Goal: Check status: Check status

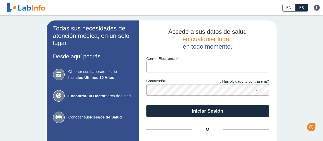
click at [166, 64] on input "Correo Electronico" at bounding box center [207, 66] width 123 height 11
type input "[EMAIL_ADDRESS][DOMAIN_NAME]"
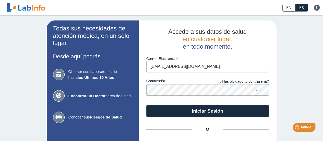
click at [146, 105] on button "Iniciar Sesión" at bounding box center [207, 111] width 123 height 12
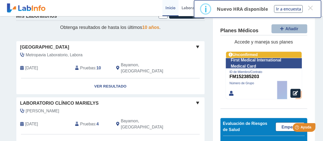
scroll to position [65, 0]
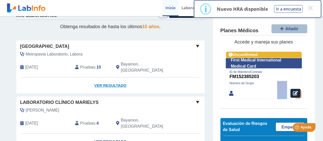
click at [106, 79] on link "Ver Resultado" at bounding box center [110, 85] width 188 height 16
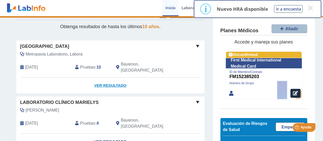
click at [106, 79] on link "Ver Resultado" at bounding box center [110, 85] width 188 height 16
click at [109, 81] on link "Ver Resultado" at bounding box center [110, 85] width 188 height 16
click at [197, 46] on span at bounding box center [198, 46] width 6 height 6
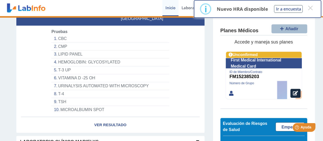
scroll to position [127, 0]
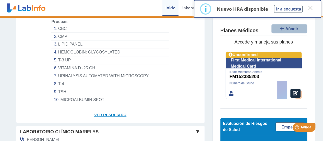
click at [114, 107] on link "Ver Resultado" at bounding box center [110, 115] width 188 height 16
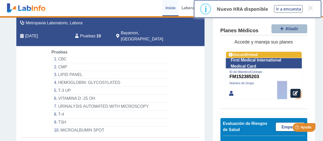
scroll to position [142, 0]
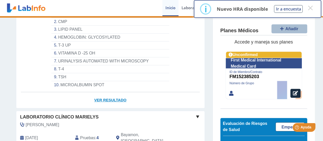
click at [121, 93] on link "Ver Resultado" at bounding box center [110, 100] width 188 height 16
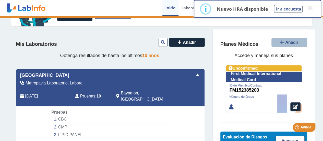
scroll to position [0, 0]
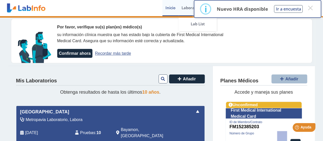
click at [189, 9] on link "Laboratorios" at bounding box center [193, 8] width 29 height 16
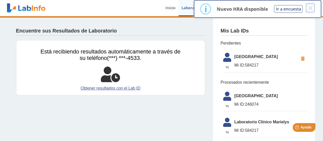
click at [315, 6] on button "×" at bounding box center [310, 7] width 9 height 9
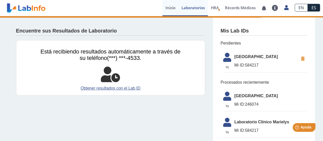
click at [170, 7] on link "Inicio" at bounding box center [171, 8] width 16 height 16
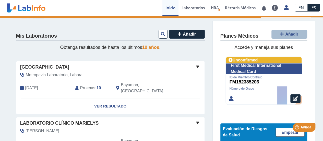
scroll to position [48, 0]
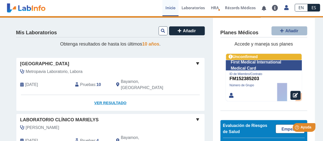
click at [101, 97] on link "Ver Resultado" at bounding box center [110, 103] width 188 height 16
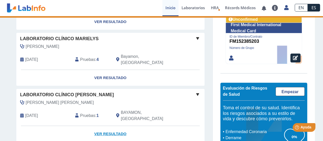
click at [103, 126] on link "Ver Resultado" at bounding box center [110, 134] width 188 height 16
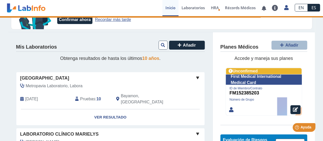
scroll to position [32, 0]
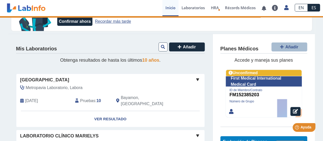
click at [103, 114] on link "Ver Resultado" at bounding box center [110, 119] width 188 height 16
click at [104, 117] on link "Ver Resultado" at bounding box center [110, 119] width 188 height 16
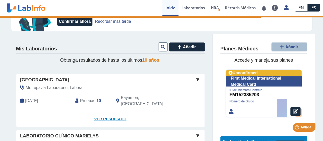
click at [110, 116] on link "Ver Resultado" at bounding box center [110, 119] width 188 height 16
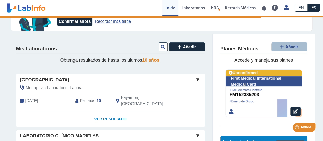
click at [110, 116] on link "Ver Resultado" at bounding box center [110, 119] width 188 height 16
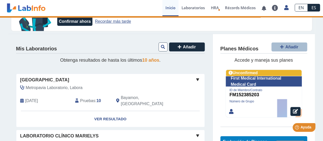
scroll to position [0, 0]
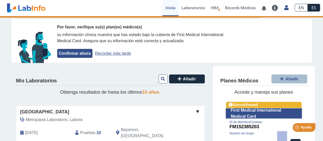
click at [87, 57] on button "Confirmar ahora" at bounding box center [74, 53] width 35 height 9
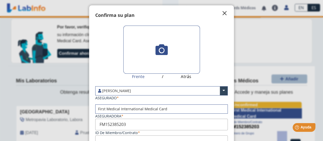
click at [222, 14] on span "" at bounding box center [225, 13] width 6 height 6
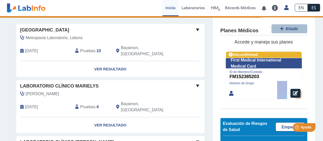
scroll to position [84, 0]
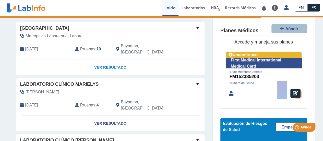
click at [111, 65] on link "Ver Resultado" at bounding box center [110, 67] width 188 height 16
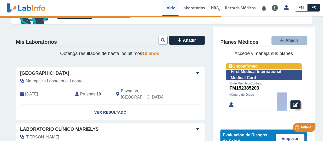
scroll to position [39, 0]
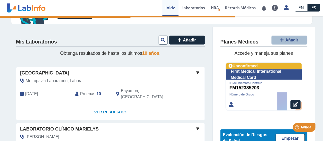
click at [102, 109] on link "Ver Resultado" at bounding box center [110, 112] width 188 height 16
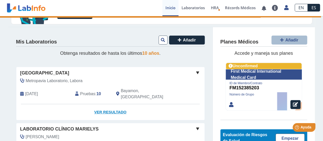
click at [102, 109] on link "Ver Resultado" at bounding box center [110, 112] width 188 height 16
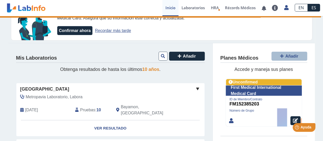
scroll to position [0, 0]
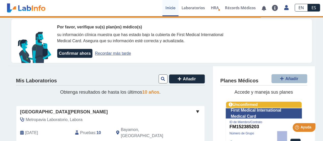
click at [67, 127] on div "[DATE]" at bounding box center [43, 132] width 55 height 12
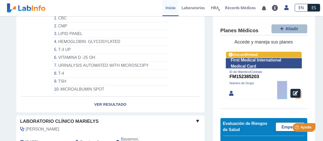
scroll to position [144, 0]
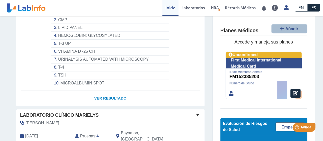
click at [118, 90] on link "Ver Resultado" at bounding box center [110, 98] width 188 height 16
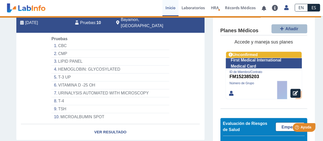
scroll to position [110, 0]
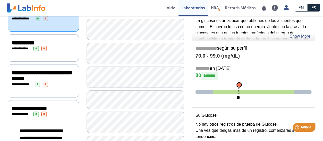
scroll to position [62, 0]
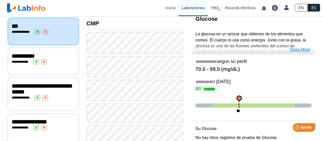
click at [296, 50] on link "Show More" at bounding box center [300, 50] width 21 height 6
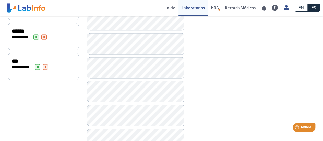
scroll to position [341, 0]
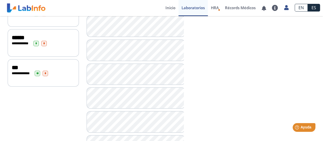
click at [15, 70] on span "***" at bounding box center [15, 68] width 6 height 6
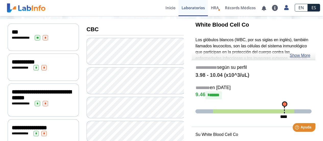
scroll to position [43, 0]
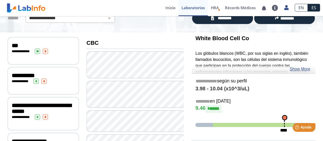
click at [35, 74] on span "**********" at bounding box center [23, 76] width 23 height 6
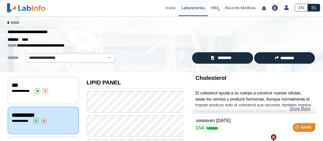
scroll to position [3, 0]
